Goal: Task Accomplishment & Management: Use online tool/utility

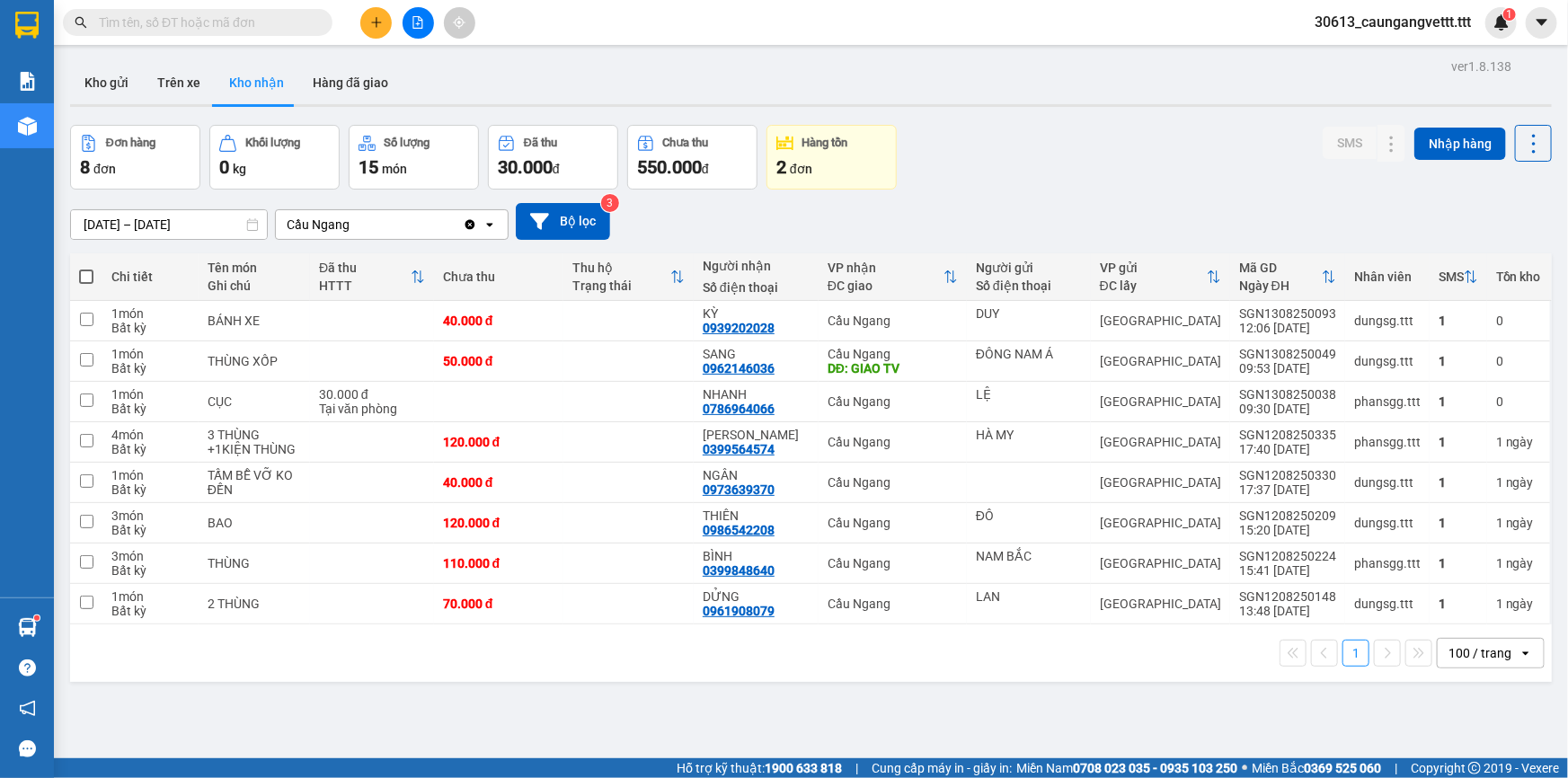
click at [375, 20] on icon "plus" at bounding box center [376, 22] width 13 height 13
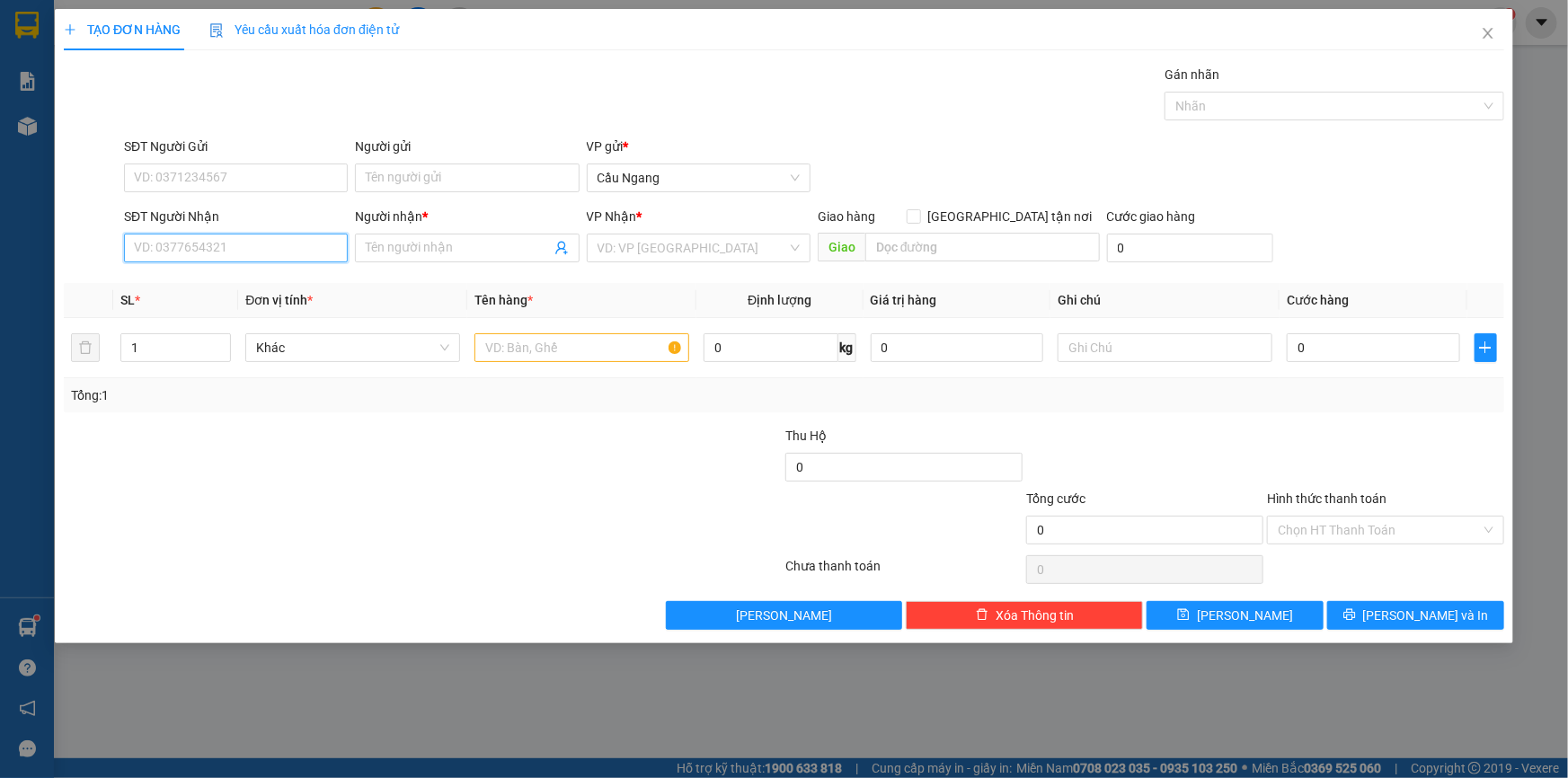
click at [205, 243] on input "SĐT Người Nhận" at bounding box center [235, 247] width 224 height 28
type input "0522001684"
click at [440, 247] on input "Người nhận *" at bounding box center [457, 248] width 185 height 20
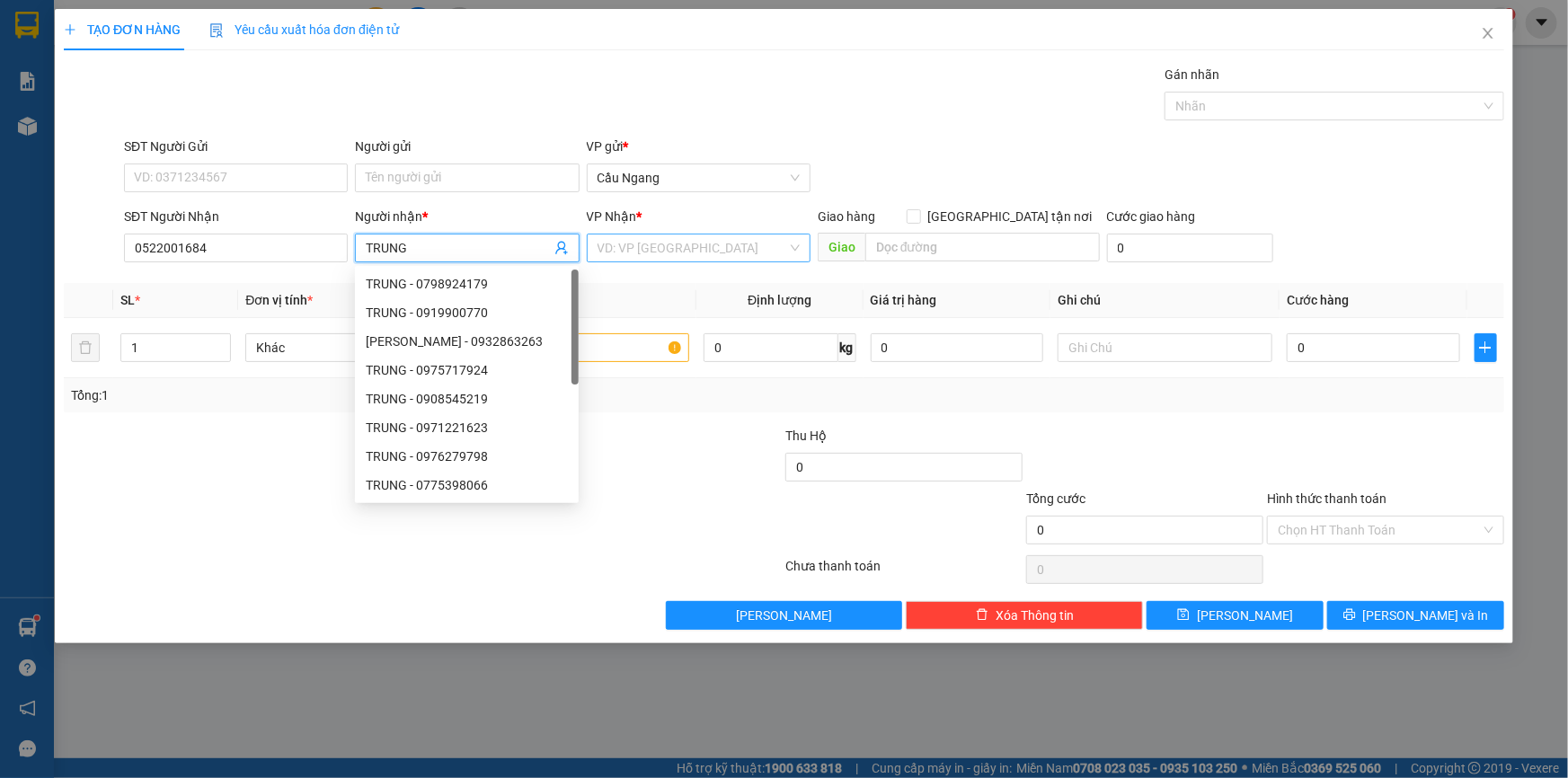
type input "TRUNG"
click at [669, 252] on input "search" at bounding box center [692, 248] width 189 height 27
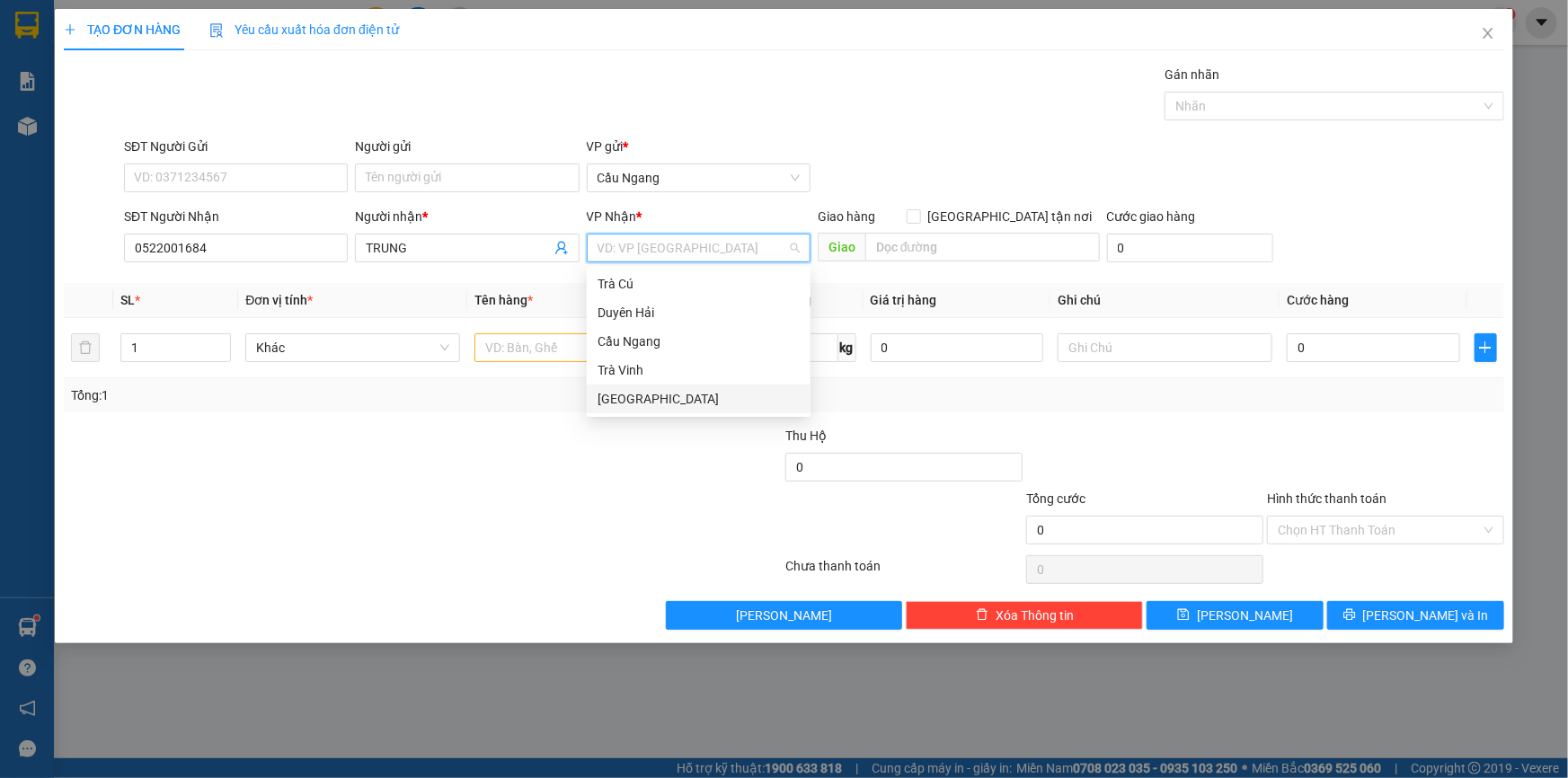
click at [629, 403] on div "[GEOGRAPHIC_DATA]" at bounding box center [698, 398] width 202 height 20
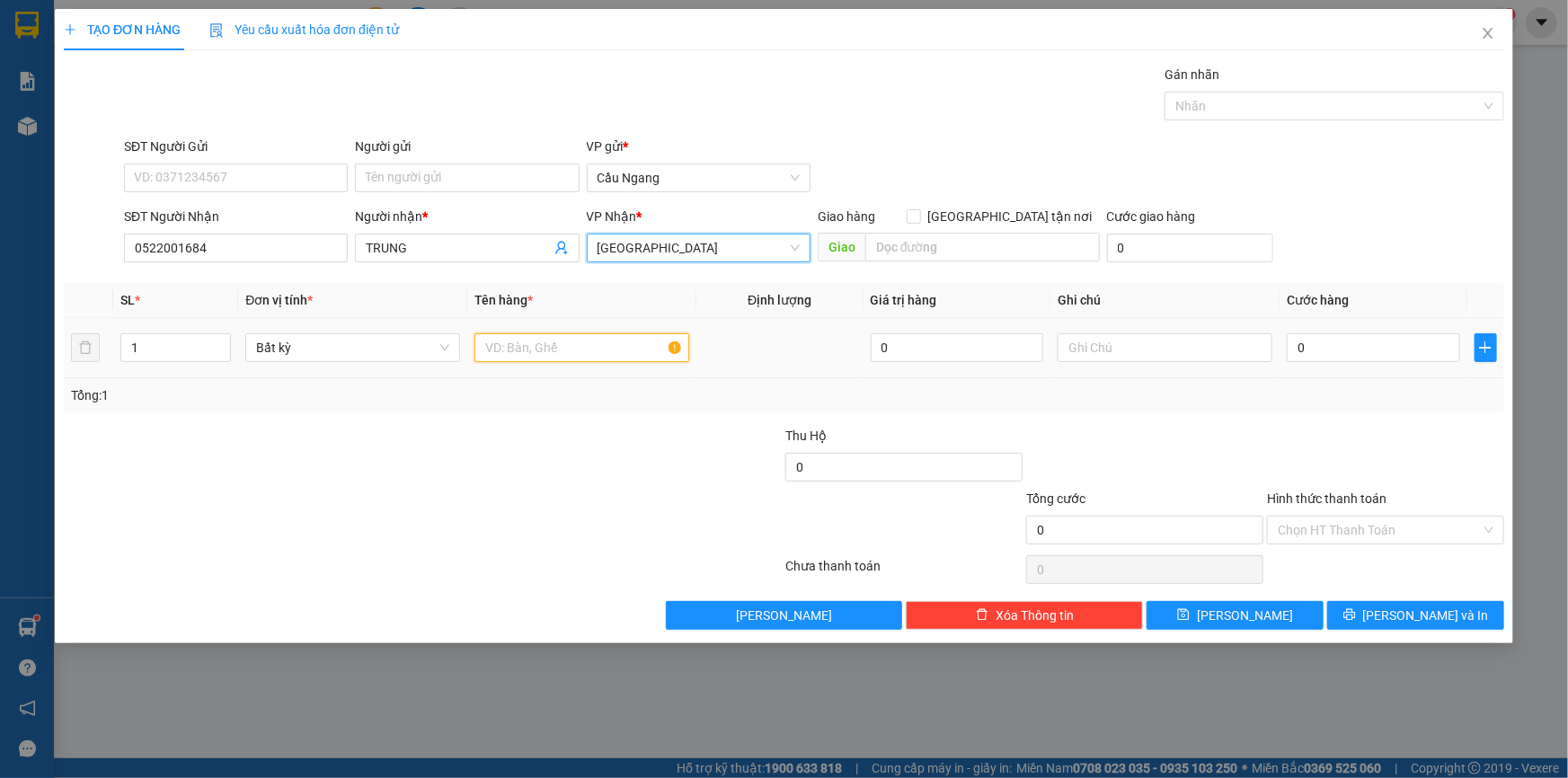
click at [530, 349] on input "text" at bounding box center [582, 347] width 215 height 28
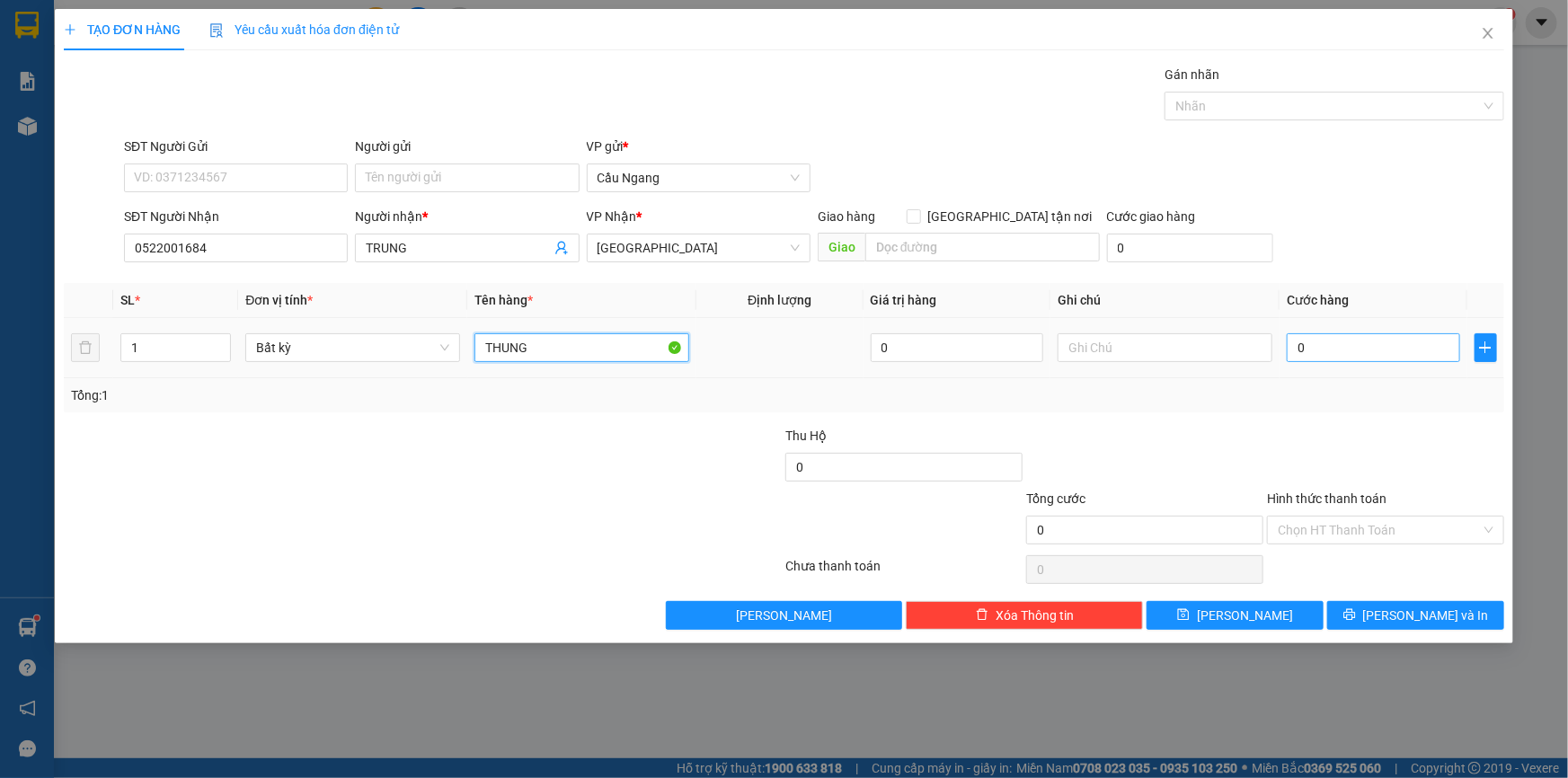
type input "THUNG"
click at [1377, 352] on input "0" at bounding box center [1374, 347] width 174 height 28
type input "3"
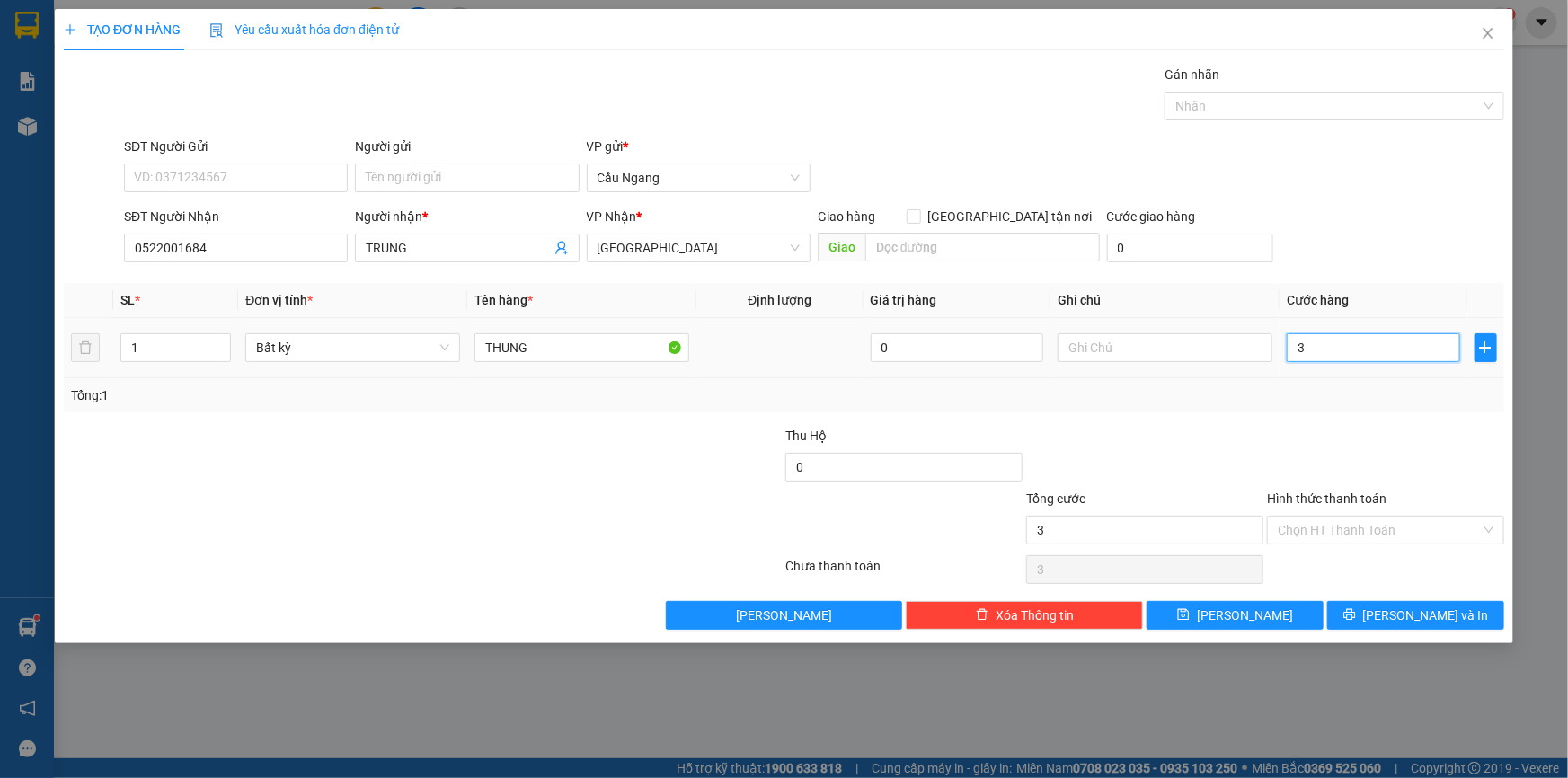
type input "30"
type input "300"
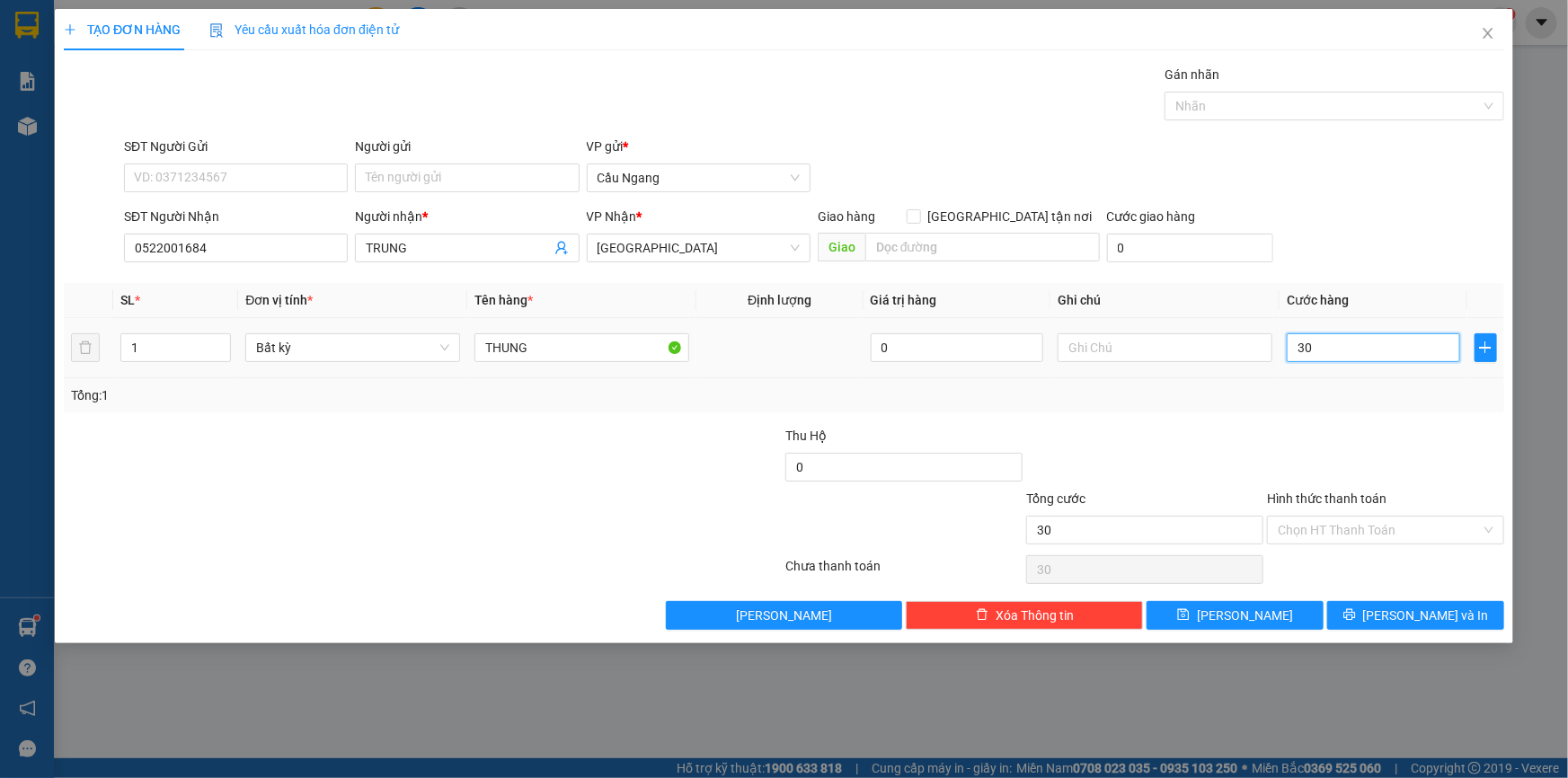
type input "300"
type input "3.000"
type input "30.000"
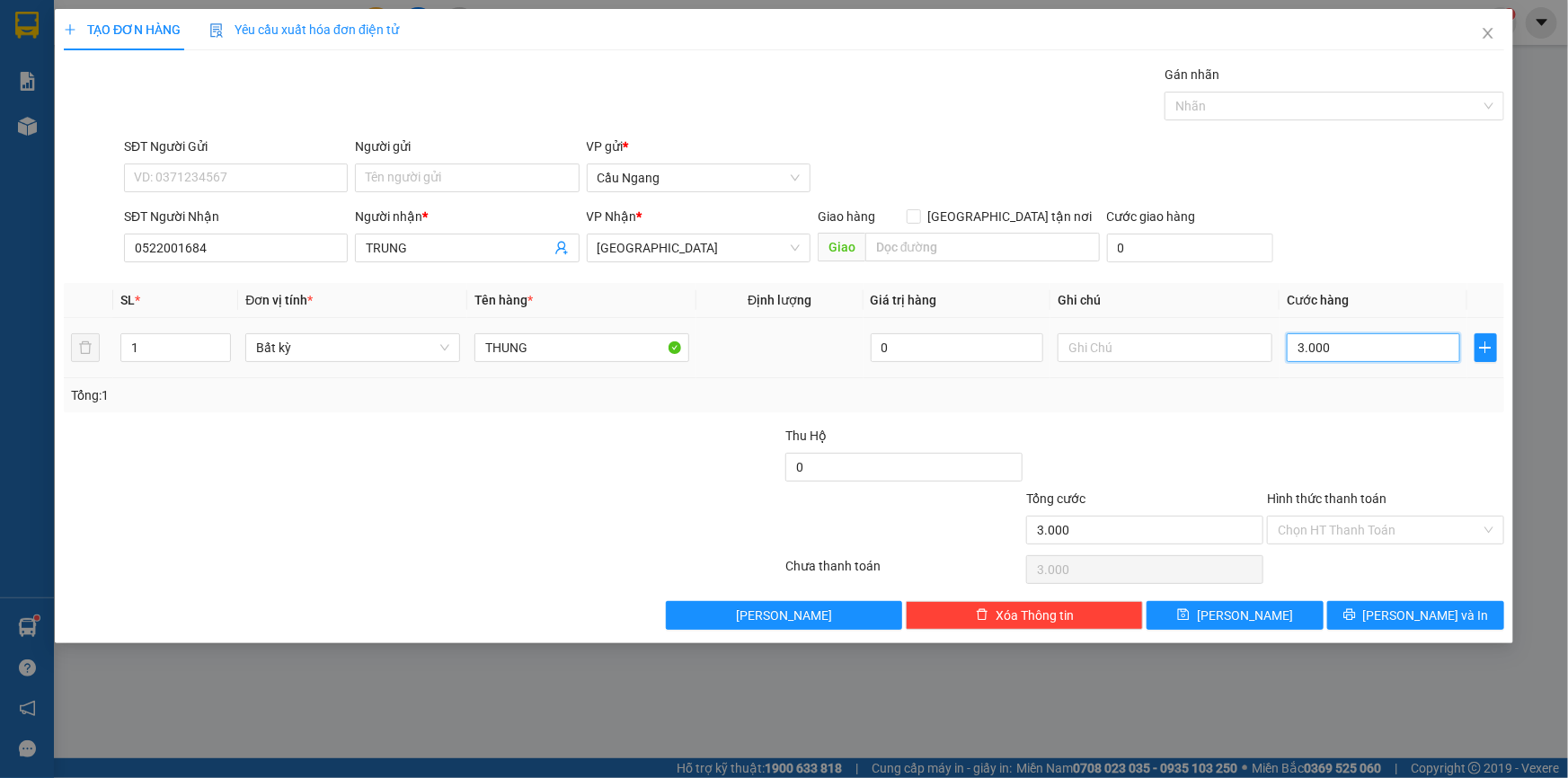
type input "30.000"
click at [1342, 524] on input "Hình thức thanh toán" at bounding box center [1379, 530] width 203 height 27
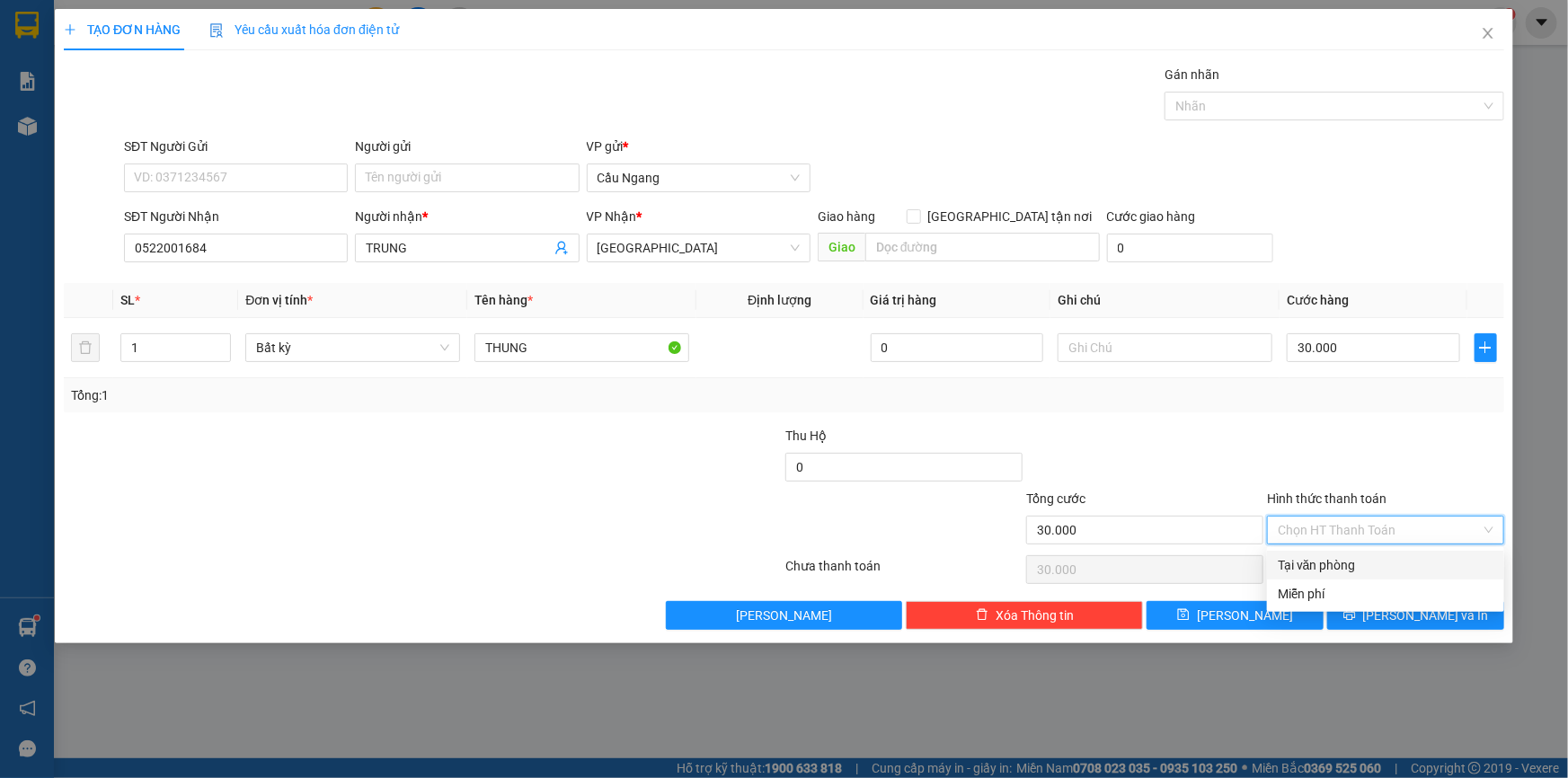
click at [1320, 575] on div "Tại văn phòng" at bounding box center [1384, 564] width 237 height 28
type input "0"
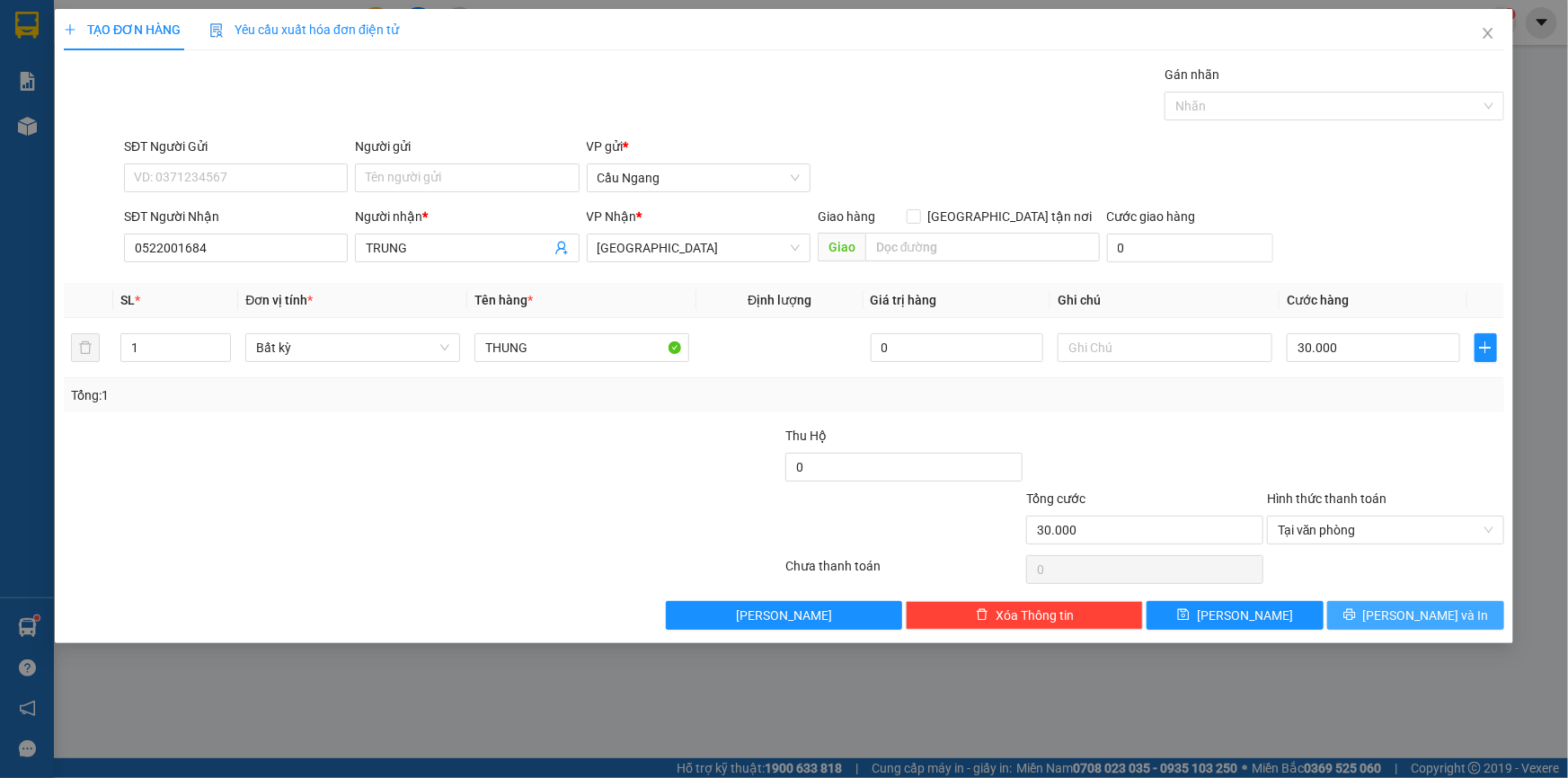
click at [1355, 610] on icon "printer" at bounding box center [1349, 615] width 12 height 12
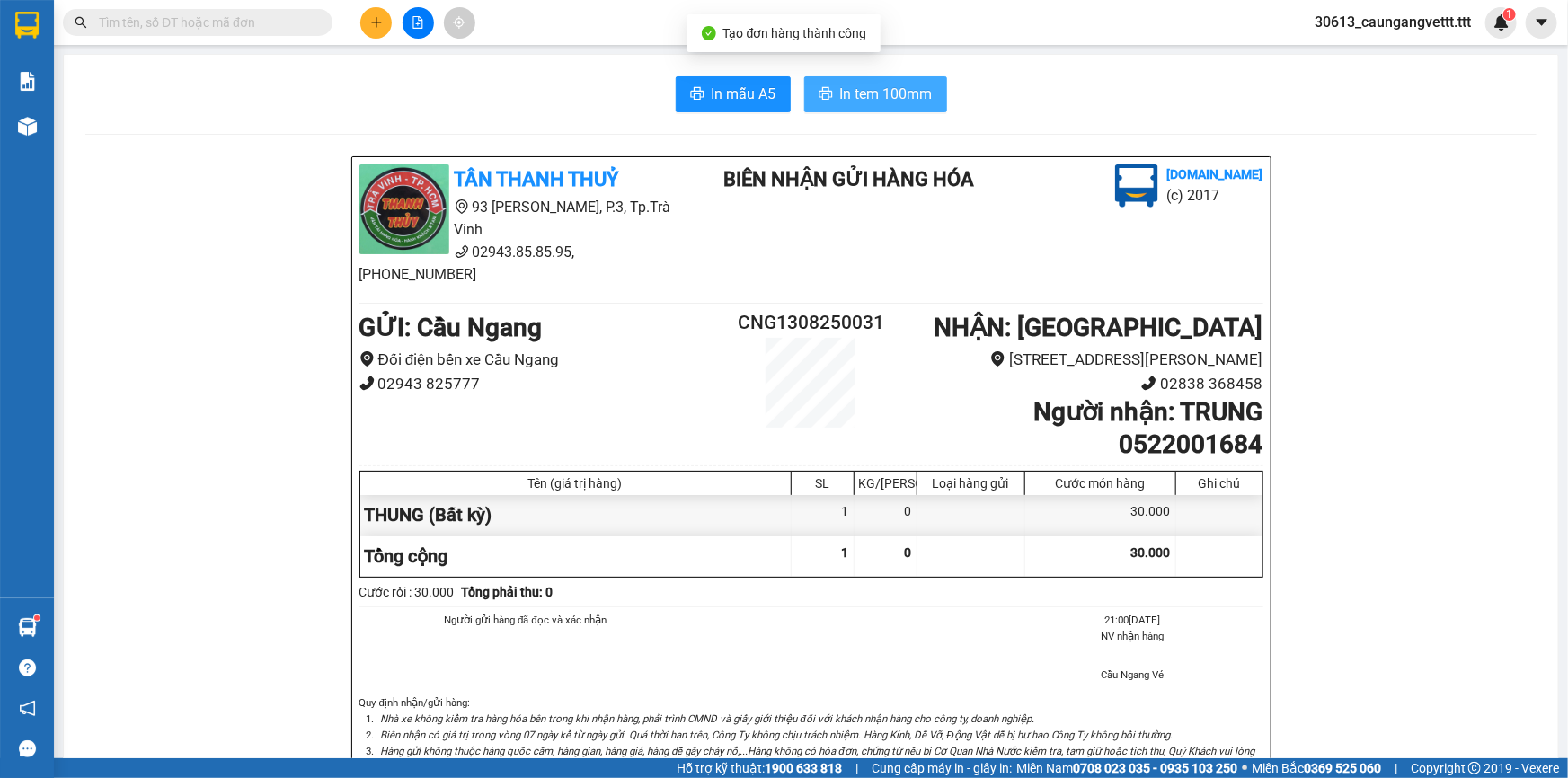
click at [852, 97] on span "In tem 100mm" at bounding box center [886, 94] width 93 height 22
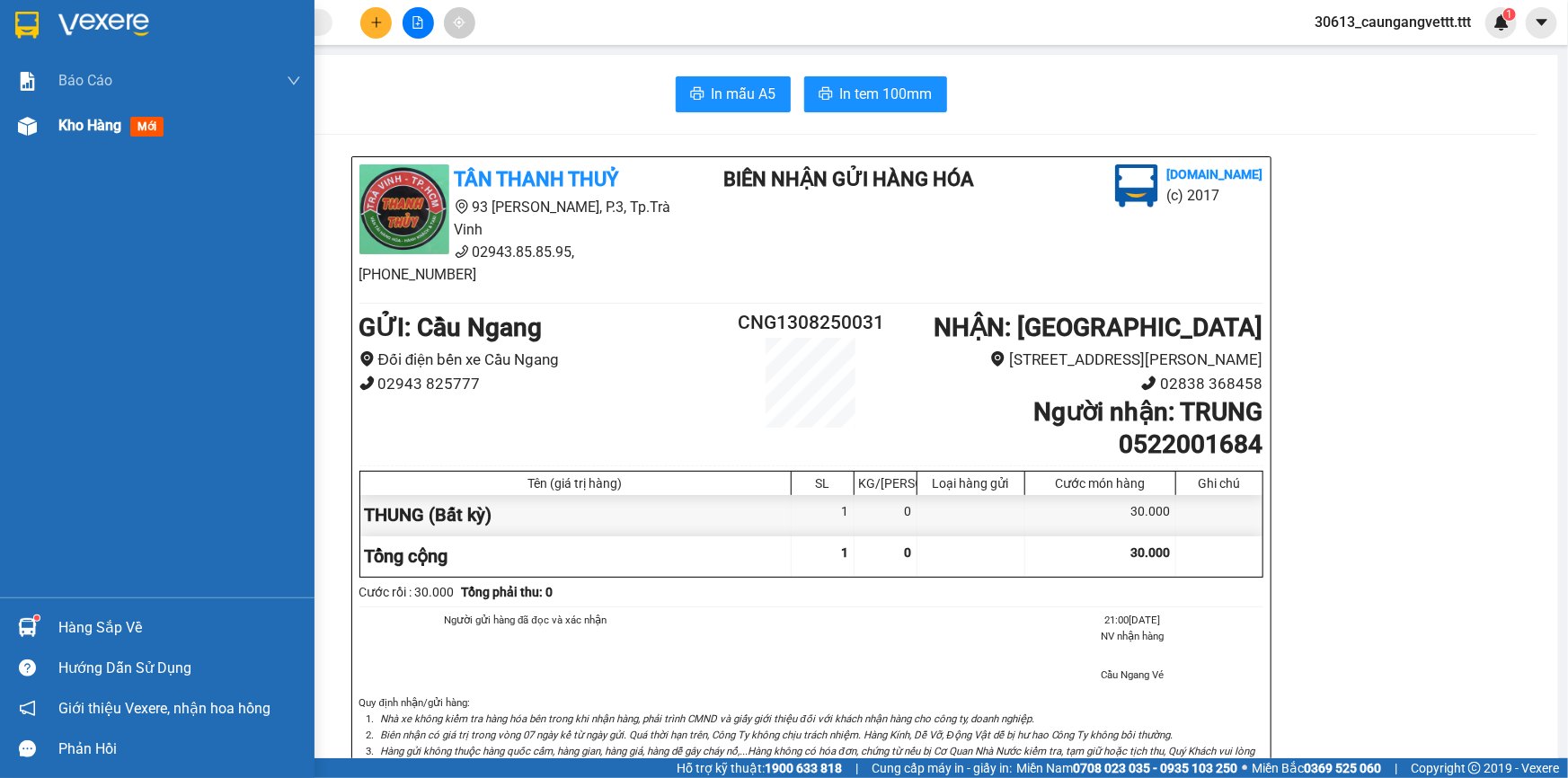
click at [87, 121] on span "Kho hàng" at bounding box center [90, 125] width 62 height 17
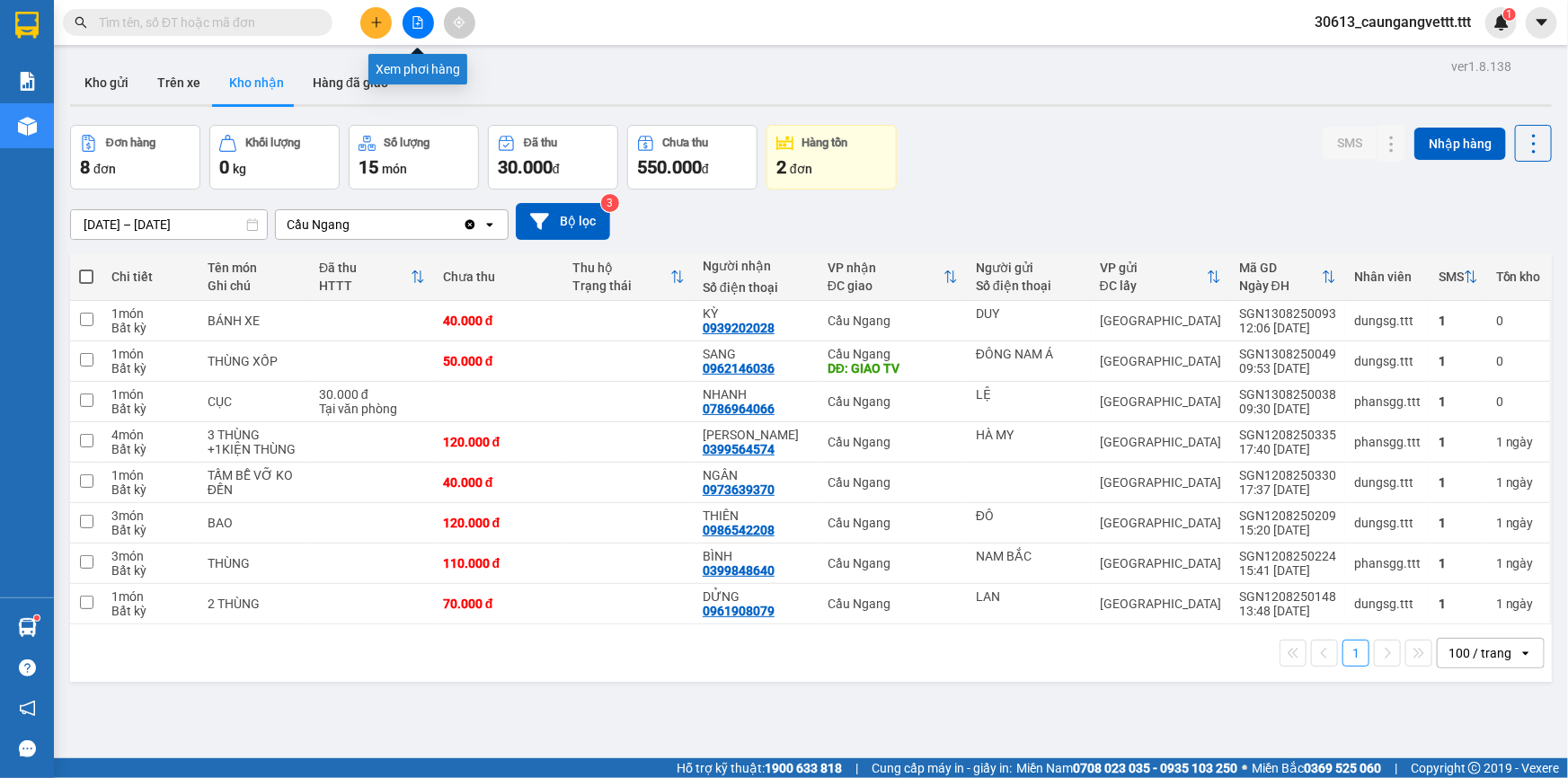
click at [412, 17] on icon "file-add" at bounding box center [417, 22] width 13 height 13
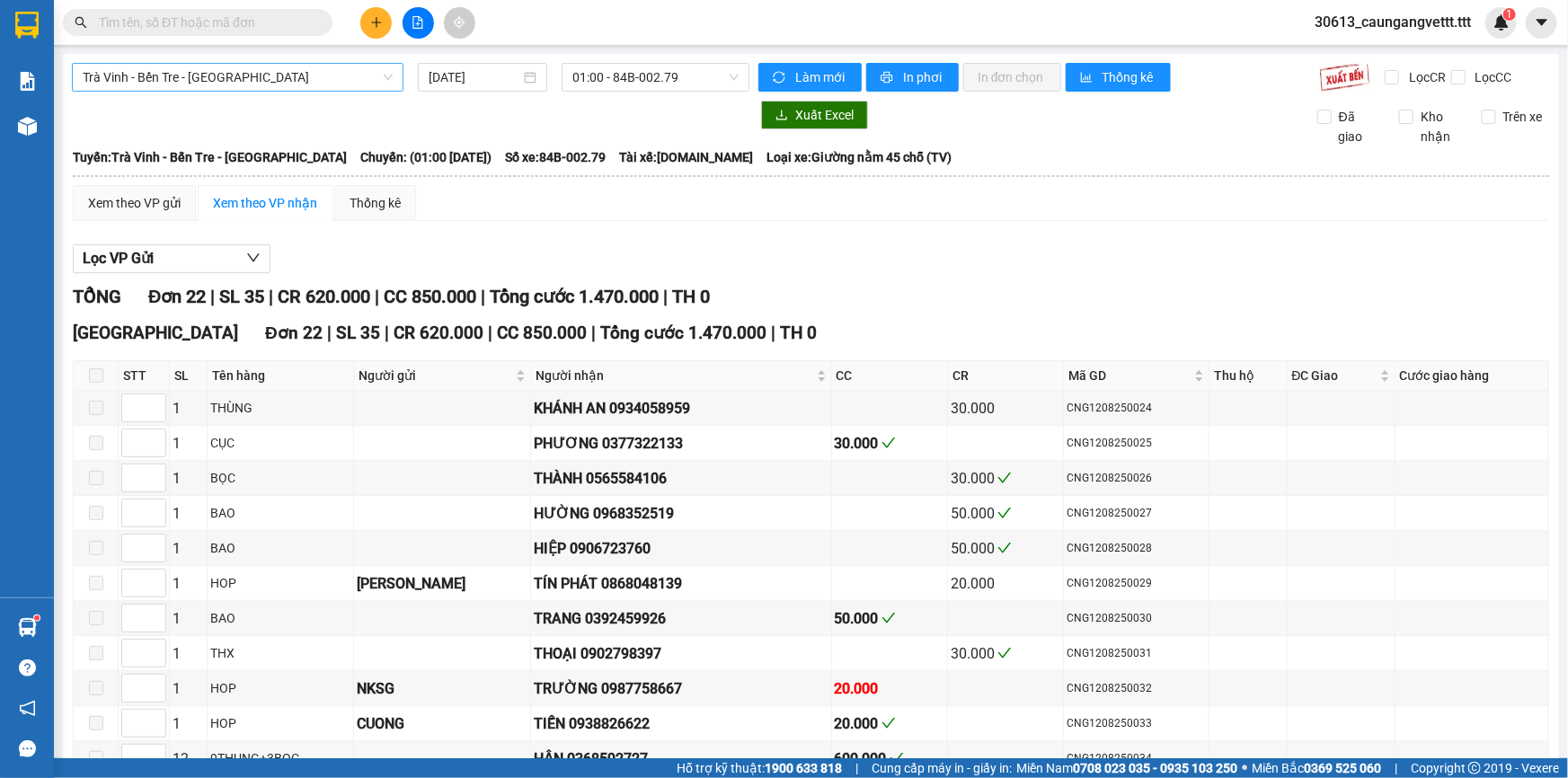
click at [269, 78] on span "Trà Vinh - Bến Tre - [GEOGRAPHIC_DATA]" at bounding box center [237, 77] width 309 height 27
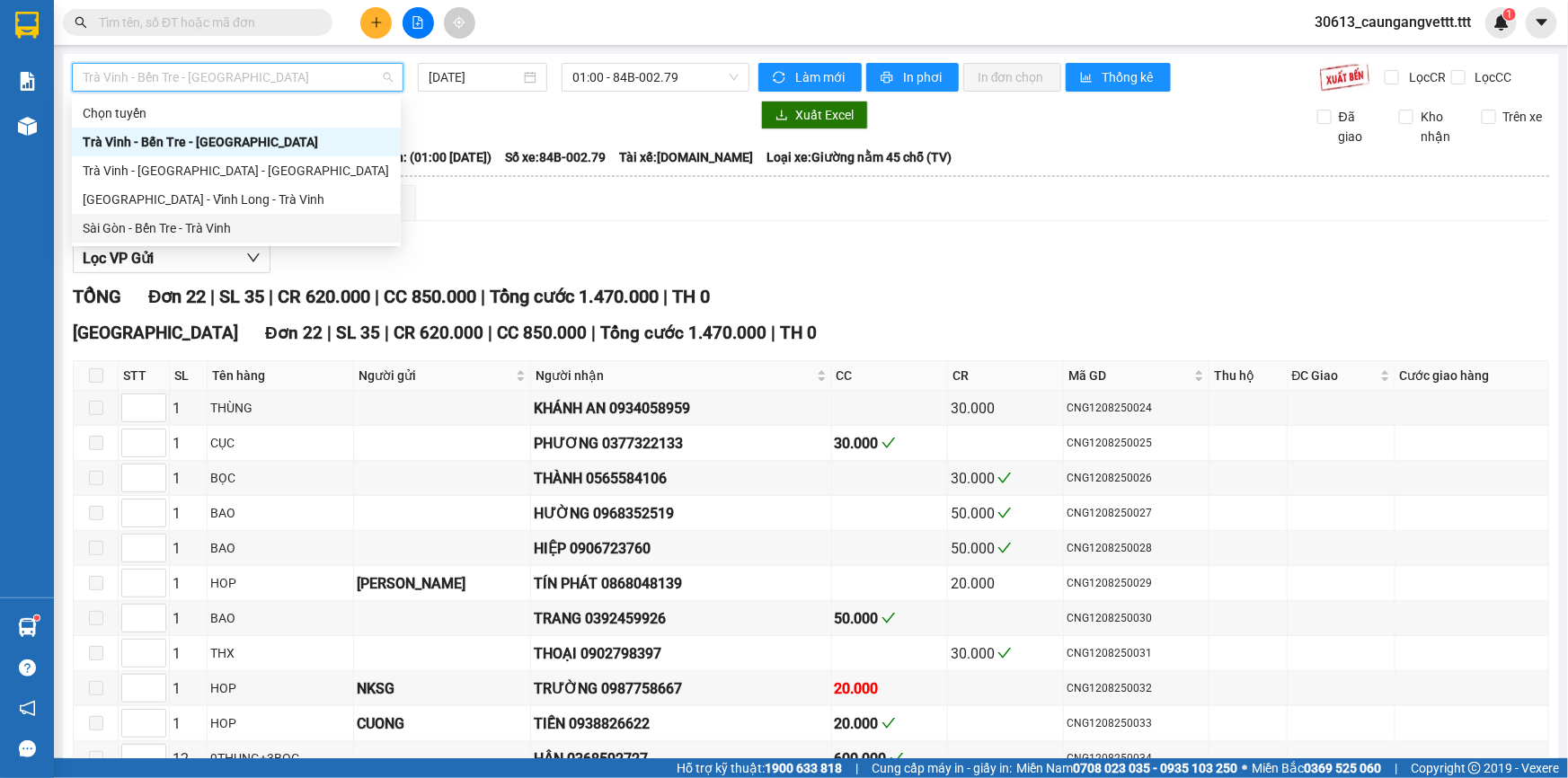
click at [215, 221] on div "Sài Gòn - Bến Tre - Trà Vinh" at bounding box center [236, 228] width 308 height 20
type input "[DATE]"
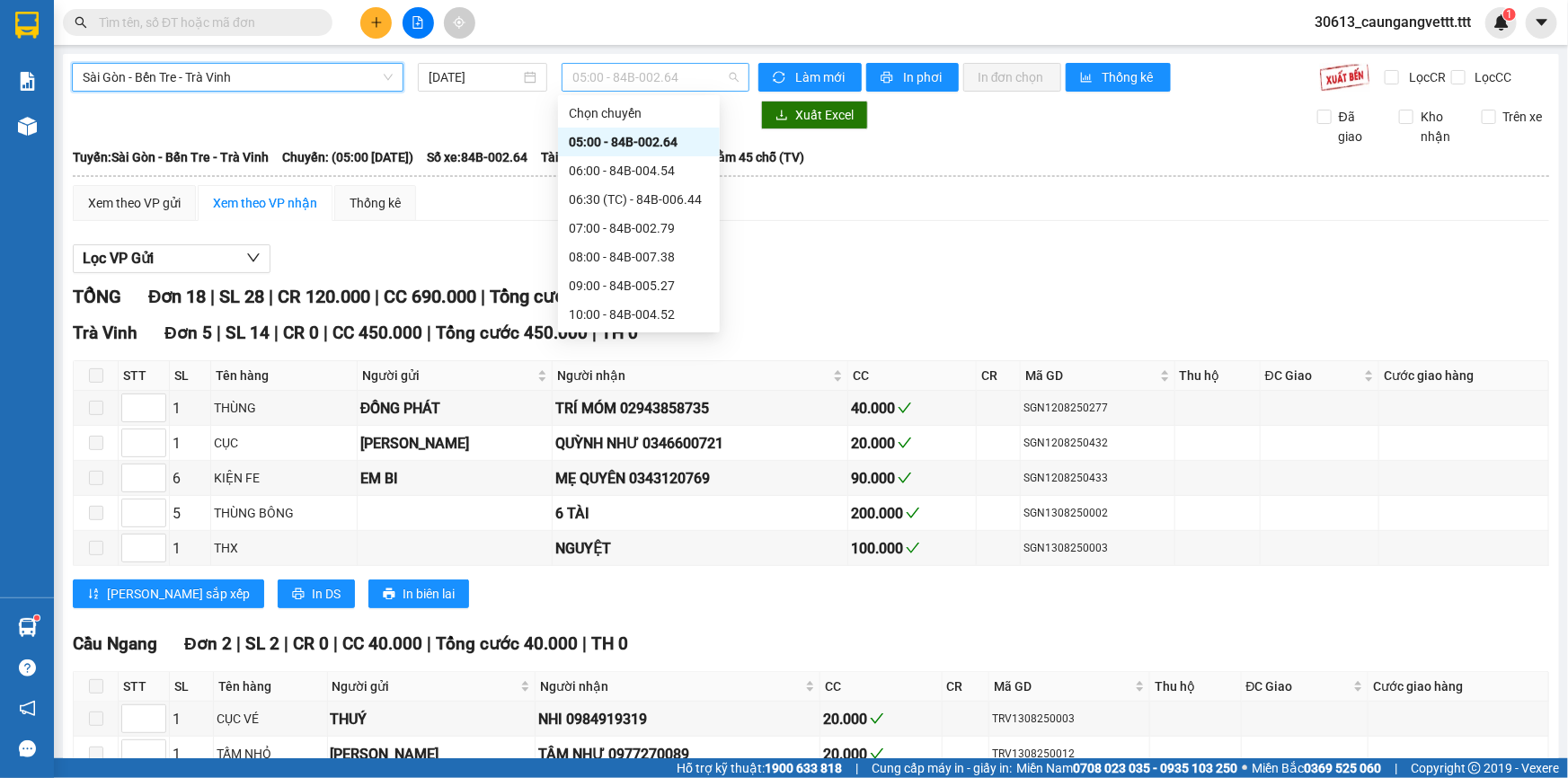
click at [652, 72] on span "05:00 - 84B-002.64" at bounding box center [655, 77] width 166 height 27
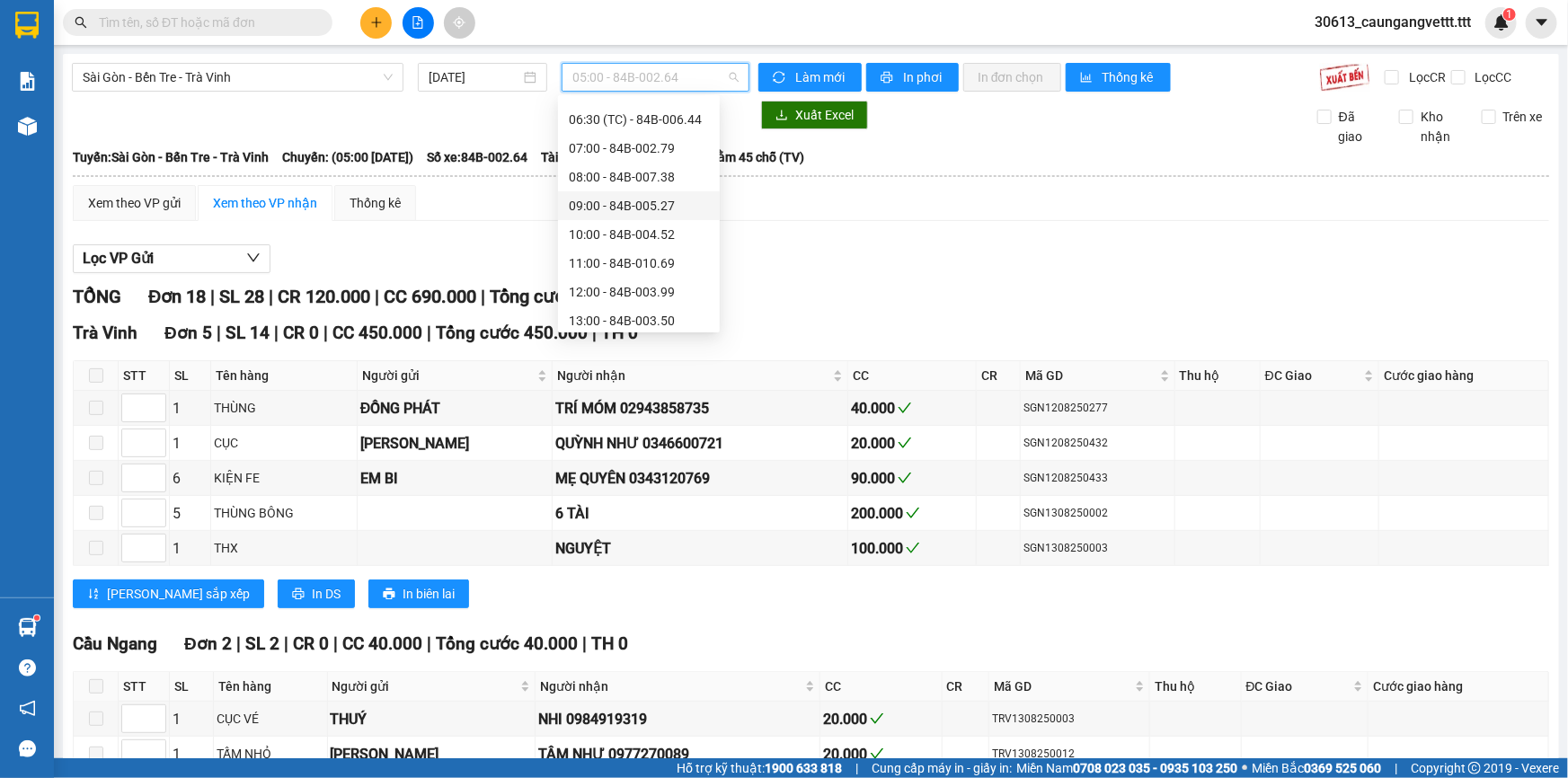
scroll to position [107, 0]
click at [603, 296] on div "13:00 - 84B-003.50" at bounding box center [639, 293] width 141 height 20
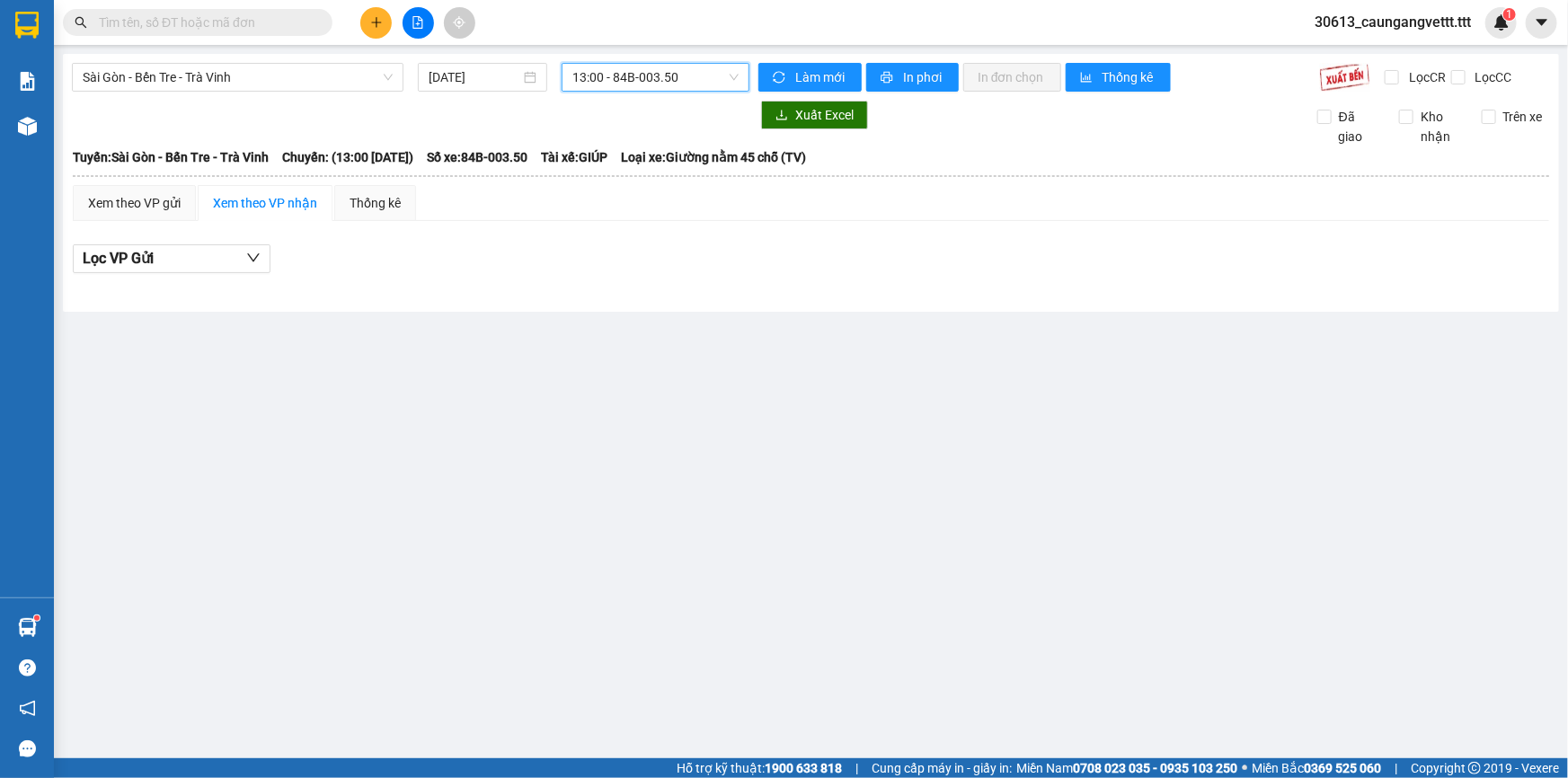
click at [679, 84] on span "13:00 - 84B-003.50" at bounding box center [655, 77] width 166 height 27
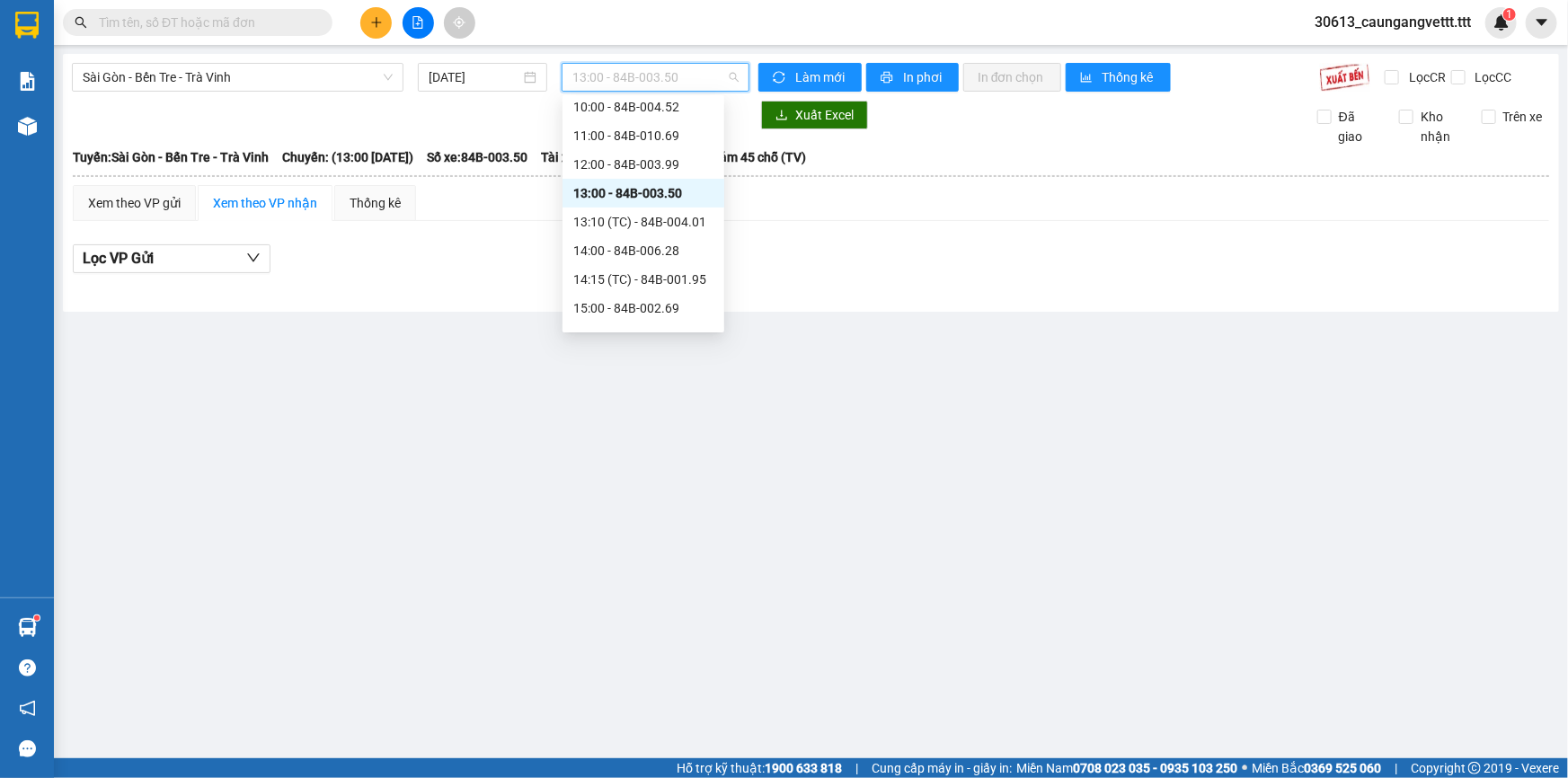
scroll to position [217, 0]
click at [619, 219] on div "13:10 (TC) - 84B-004.01" at bounding box center [643, 213] width 141 height 20
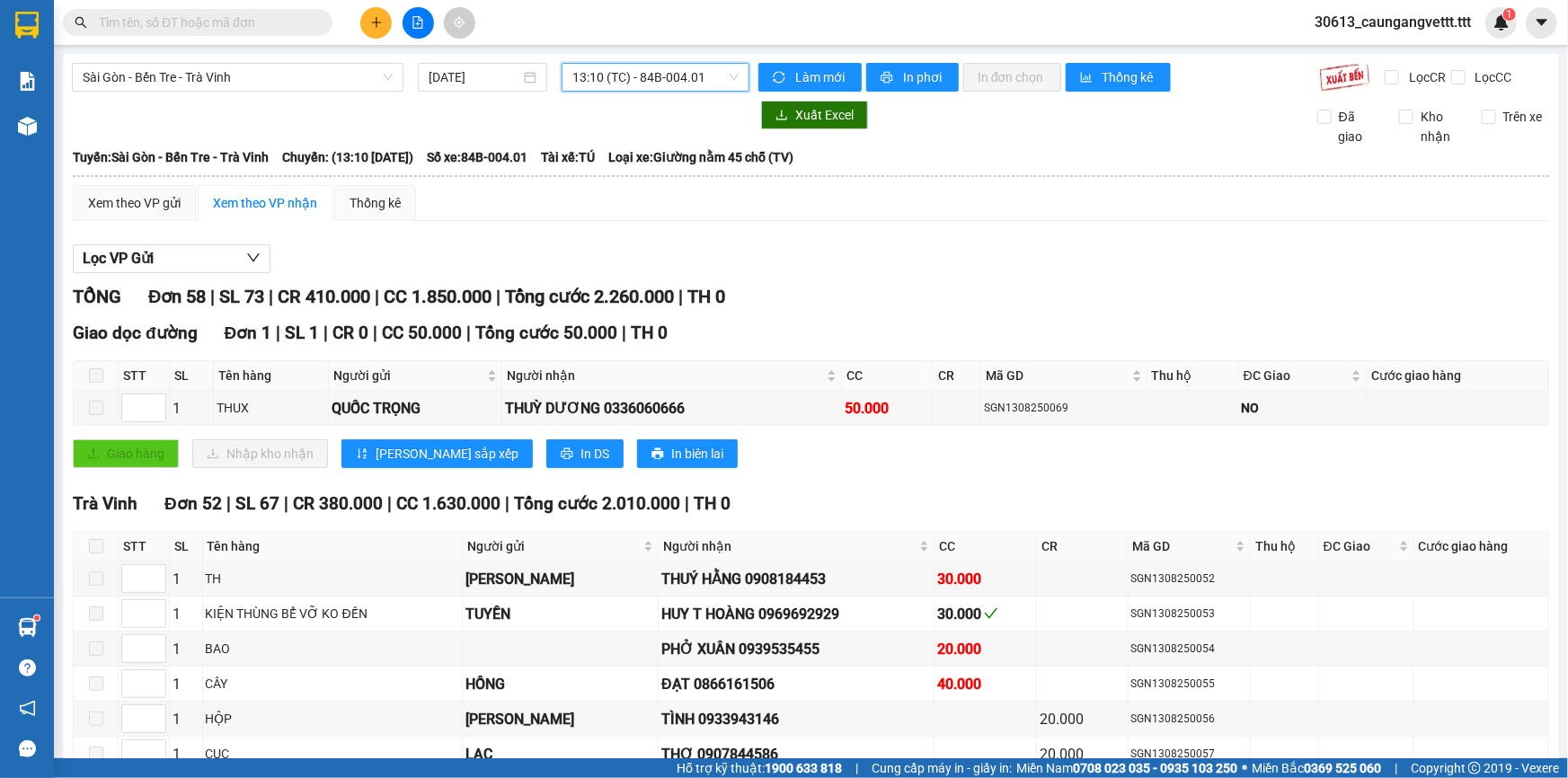
click at [662, 65] on span "13:10 (TC) - 84B-004.01" at bounding box center [655, 77] width 166 height 27
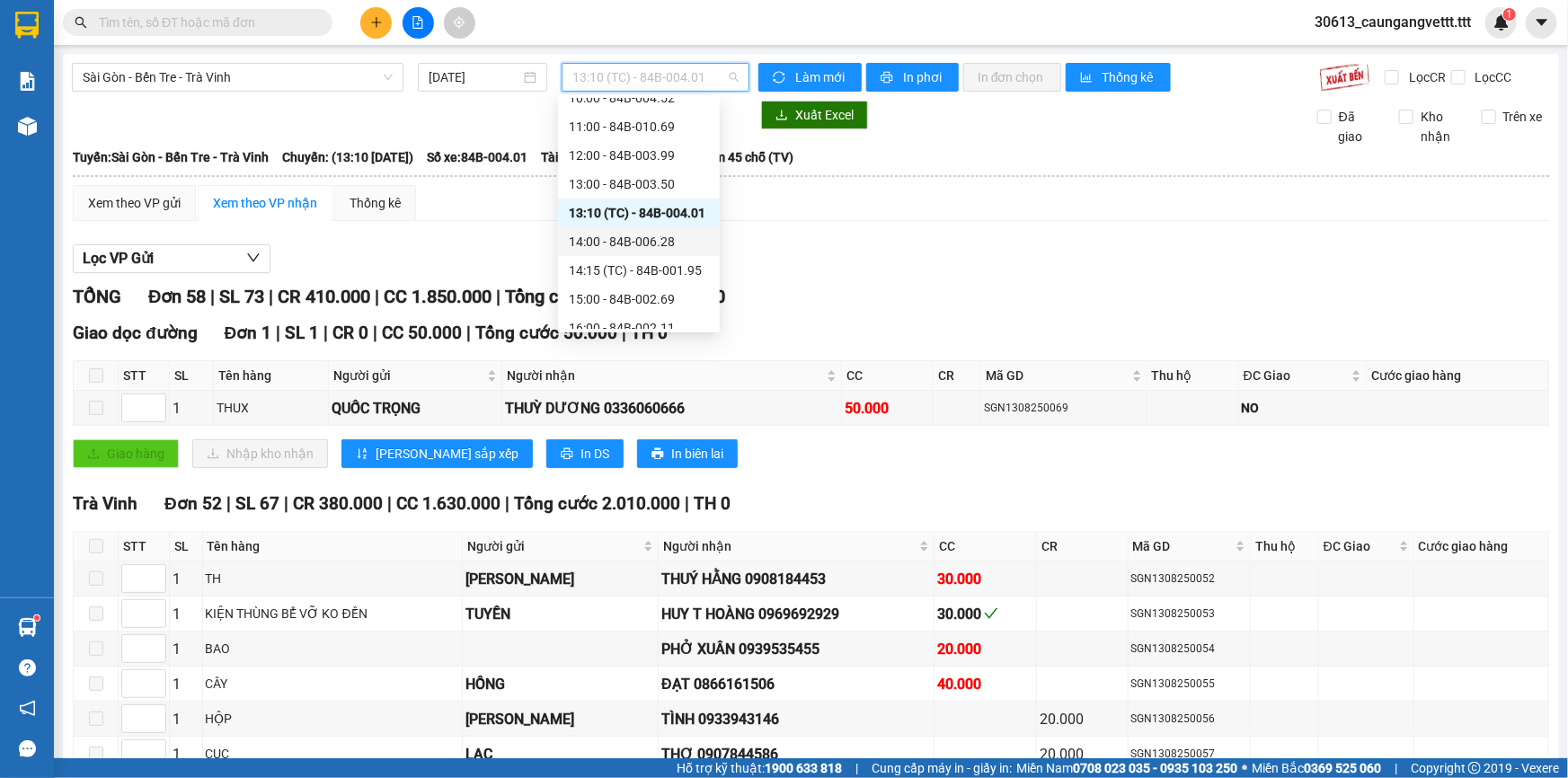
click at [620, 242] on div "14:00 - 84B-006.28" at bounding box center [639, 241] width 141 height 20
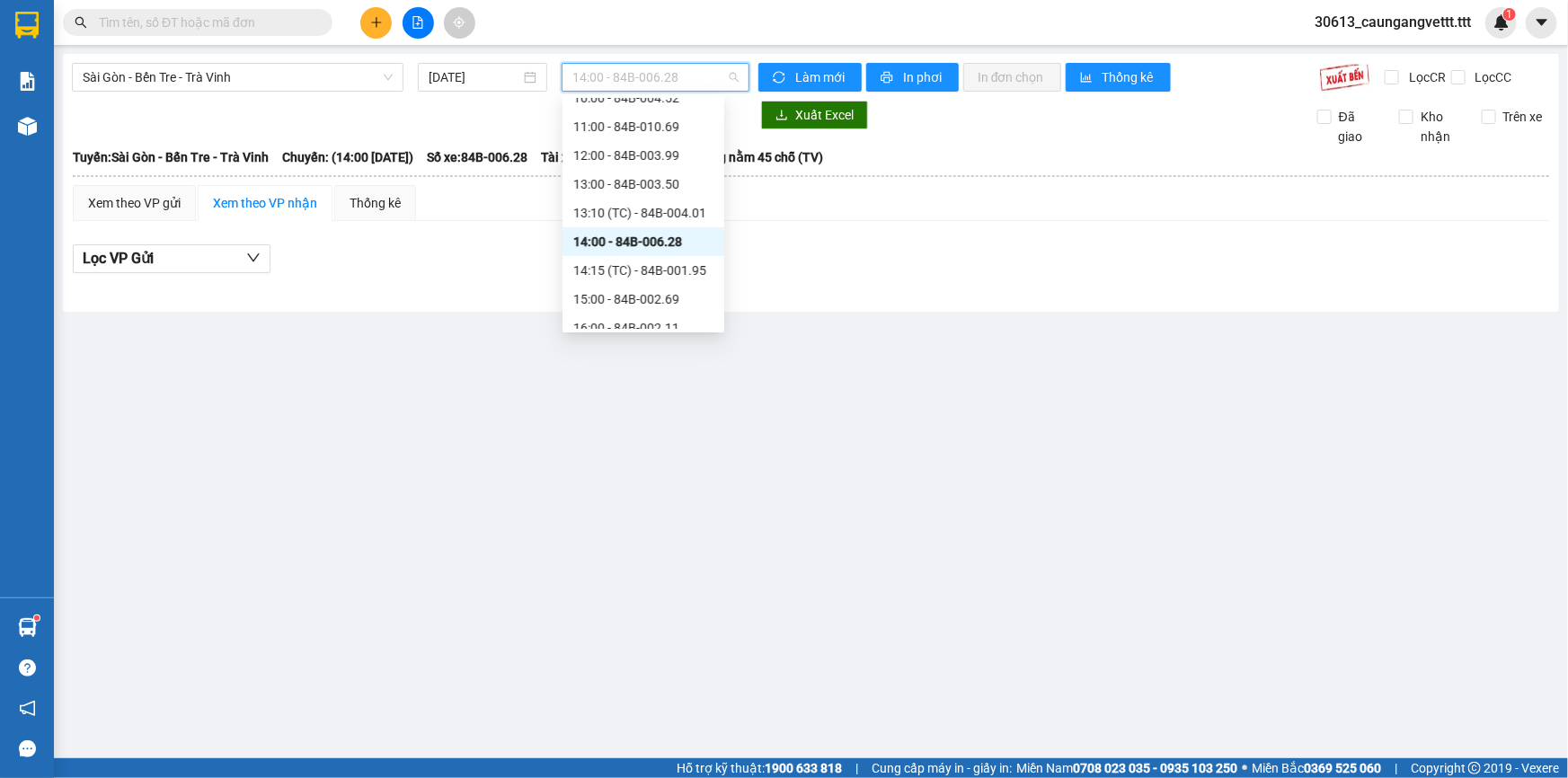
click at [638, 84] on span "14:00 - 84B-006.28" at bounding box center [655, 77] width 166 height 27
click at [638, 268] on div "14:15 (TC) - 84B-001.95" at bounding box center [643, 270] width 141 height 20
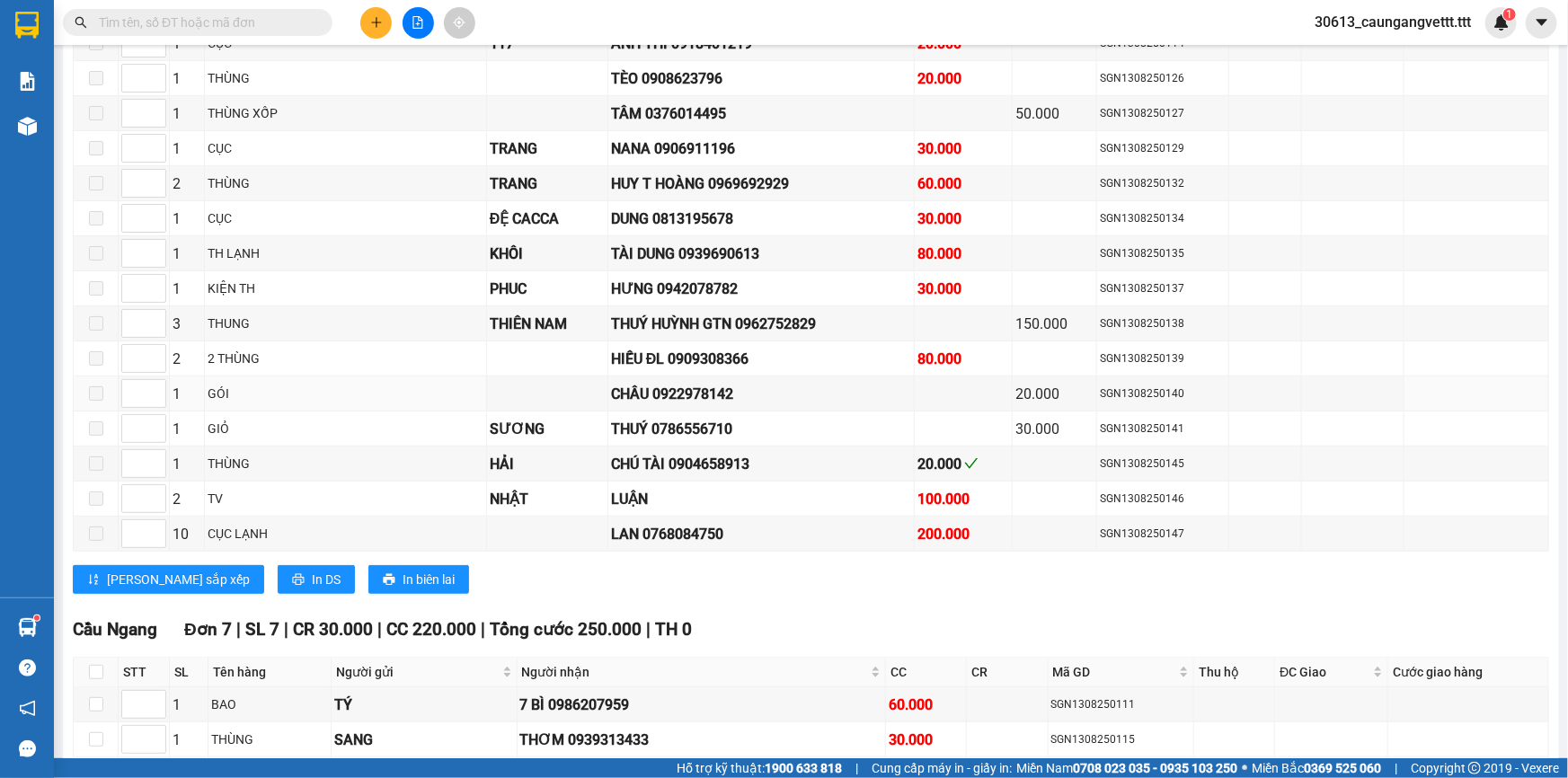
scroll to position [872, 0]
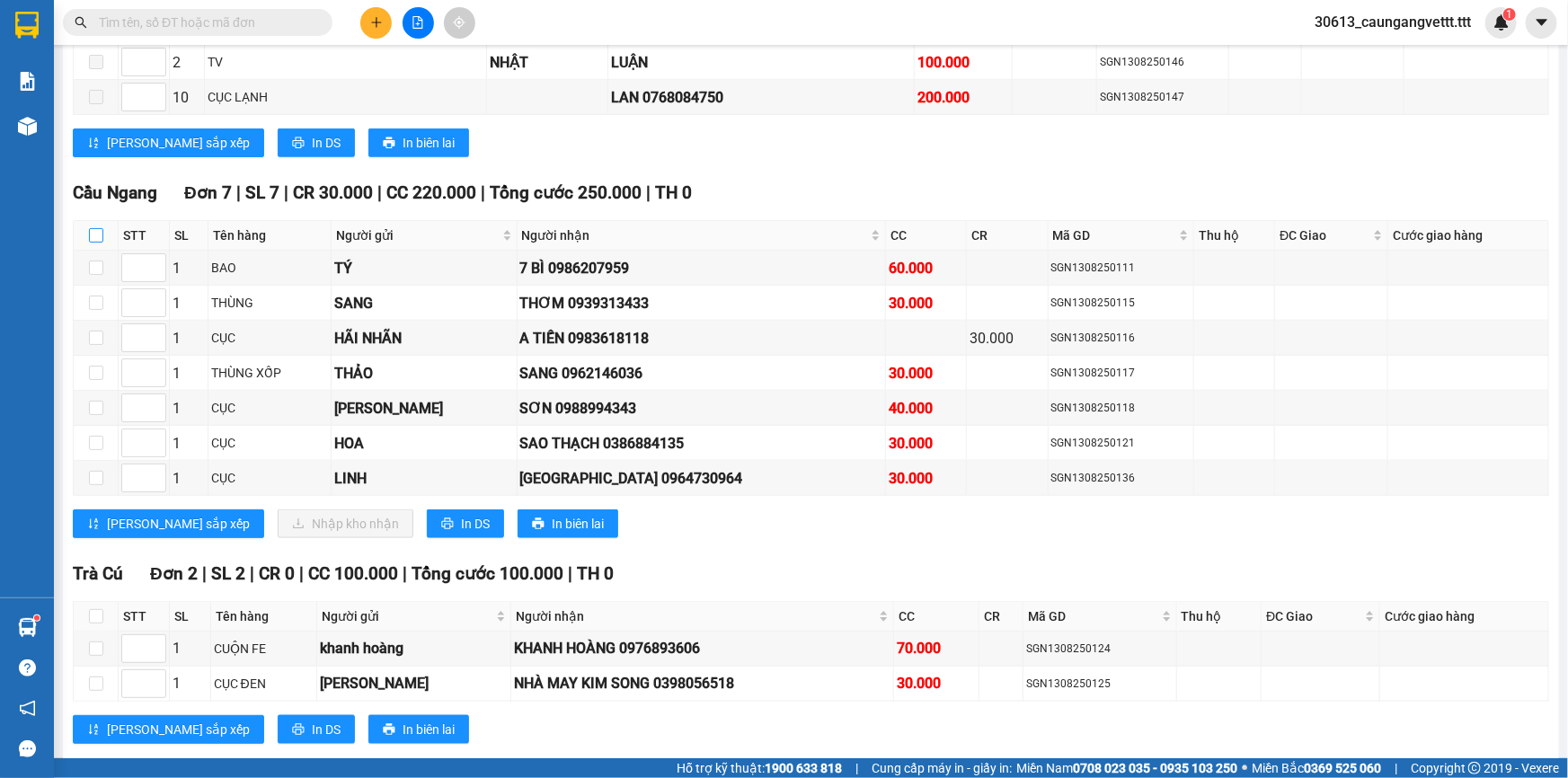
click at [92, 231] on input "checkbox" at bounding box center [96, 235] width 15 height 15
checkbox input "true"
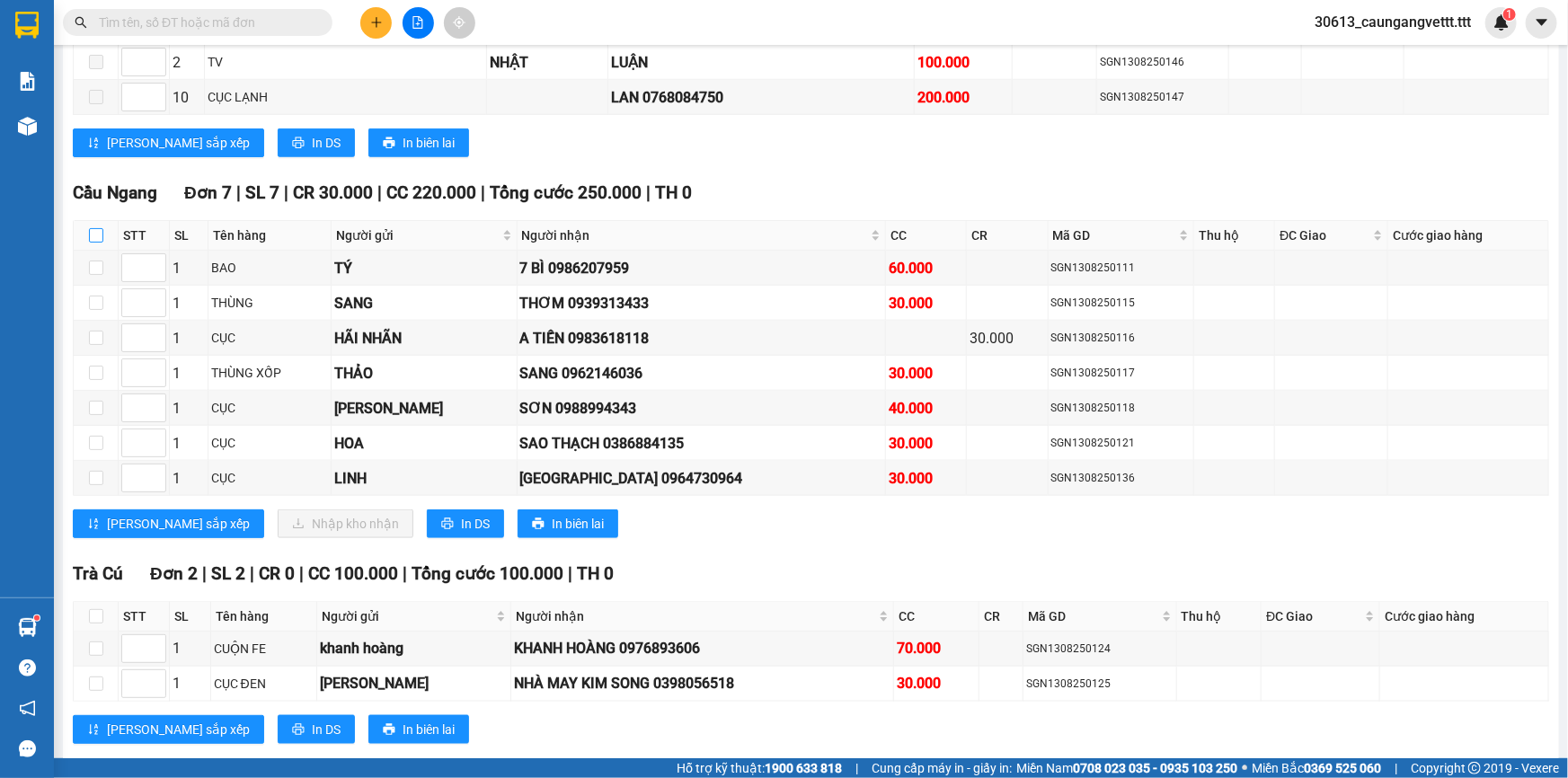
checkbox input "true"
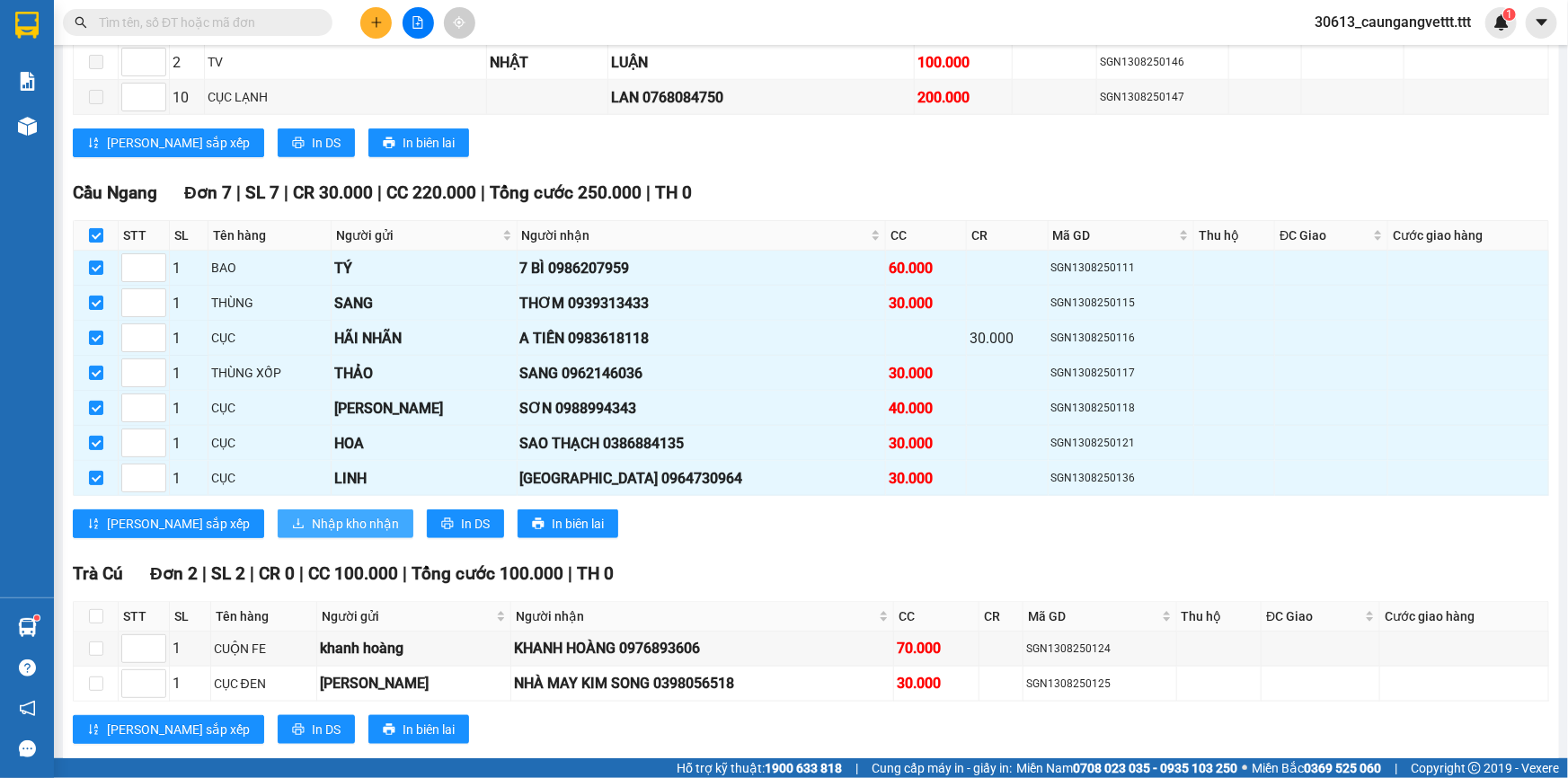
click at [311, 516] on span "Nhập kho nhận" at bounding box center [354, 523] width 87 height 20
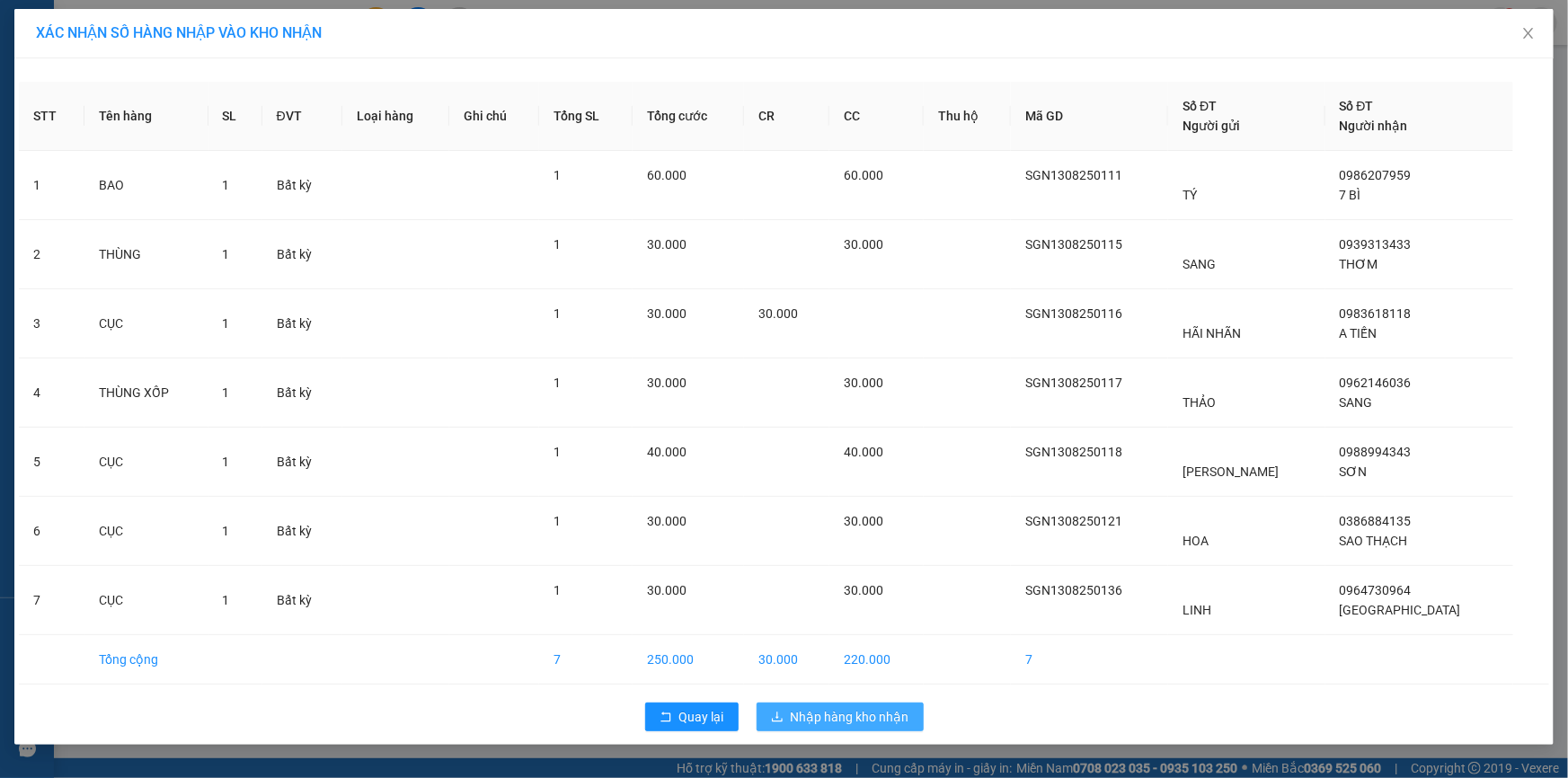
click at [840, 709] on span "Nhập hàng kho nhận" at bounding box center [849, 717] width 118 height 20
